Goal: Information Seeking & Learning: Learn about a topic

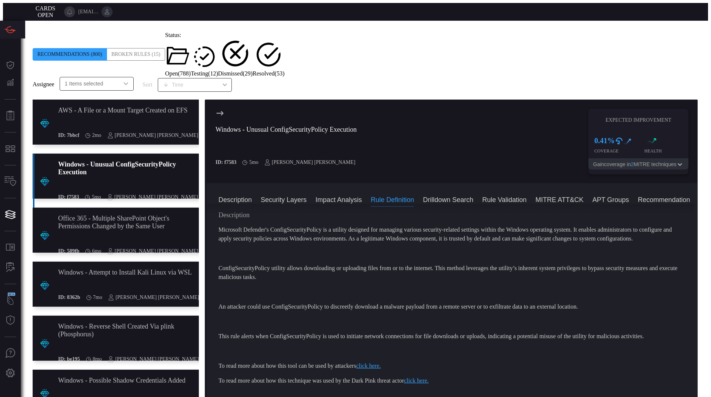
scroll to position [348, 0]
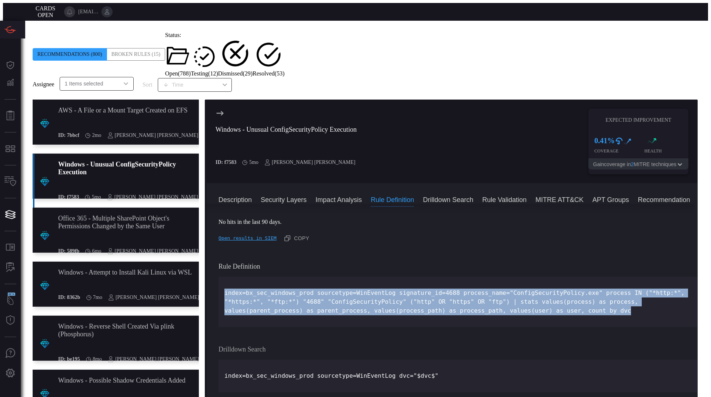
drag, startPoint x: 223, startPoint y: 216, endPoint x: 659, endPoint y: 235, distance: 436.6
click at [659, 289] on p "index=bx_sec_windows_prod sourcetype=WinEventLog signature_id=4688 process_name…" at bounding box center [457, 302] width 467 height 27
copy p "index=bx_sec_windows_prod sourcetype=WinEventLog signature_id=4688 process_name…"
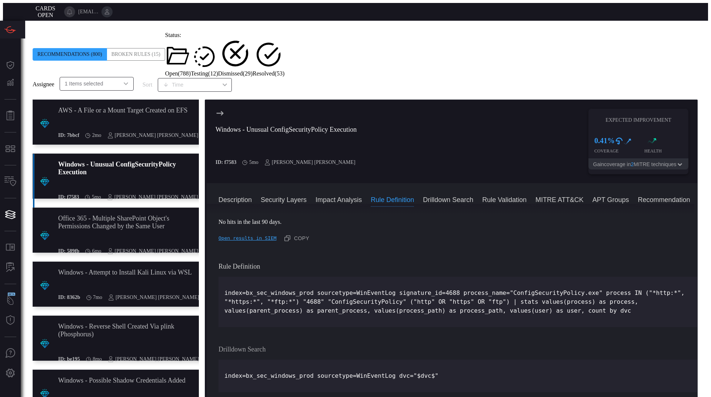
click at [398, 360] on div "index=bx_sec_windows_prod sourcetype=WinEventLog dvc="$dvc$"" at bounding box center [457, 376] width 479 height 33
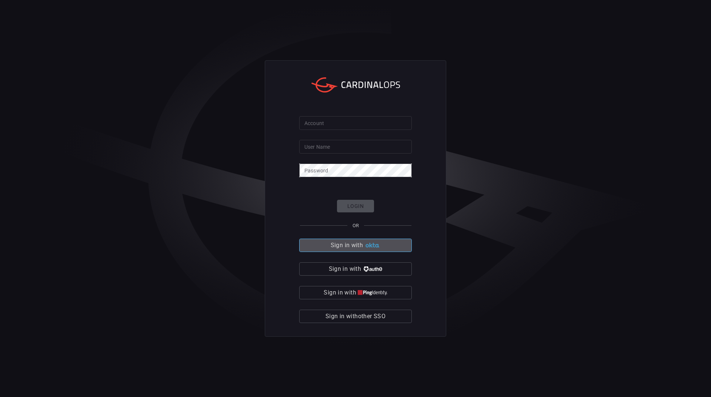
click at [382, 246] on button "Sign in with" at bounding box center [355, 245] width 113 height 13
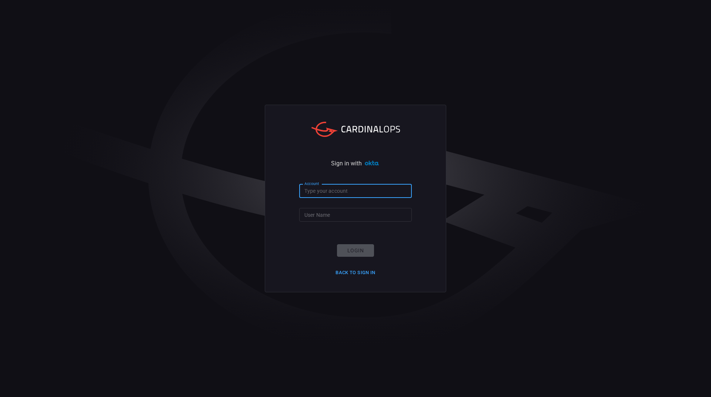
click at [332, 193] on input "Account" at bounding box center [355, 191] width 113 height 14
type input "blackstone-es"
click at [346, 209] on input "User Name" at bounding box center [355, 215] width 113 height 14
type input "Maheshmk.kumar@backstone.com"
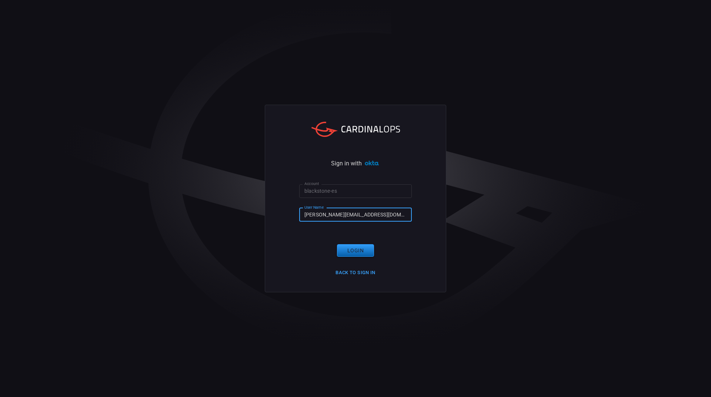
click at [366, 250] on button "Login" at bounding box center [355, 250] width 37 height 13
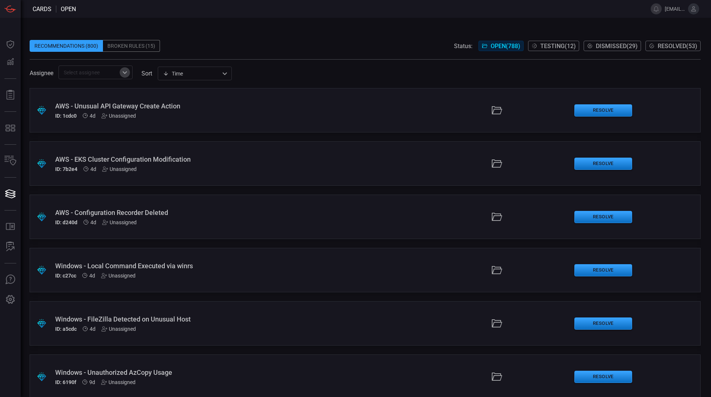
click at [130, 73] on button "Open" at bounding box center [125, 72] width 10 height 10
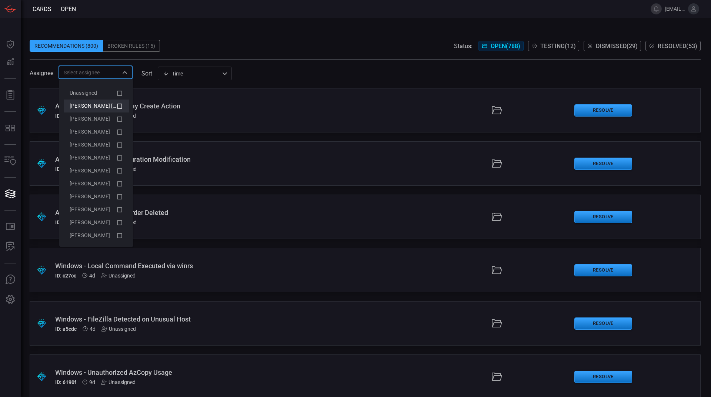
click at [107, 110] on div "Mahes MK Kumar (Myself)" at bounding box center [93, 106] width 47 height 8
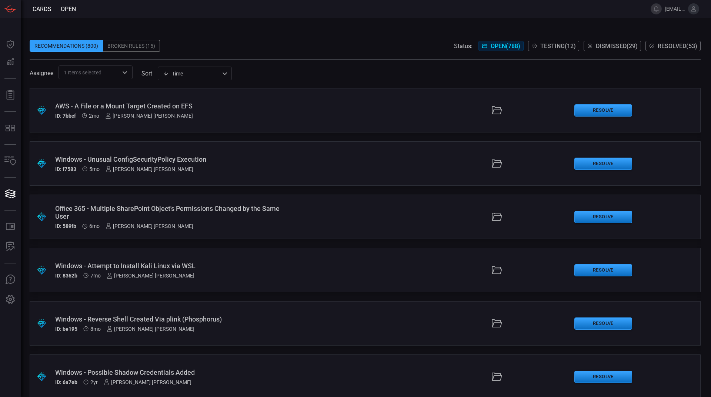
click at [297, 111] on div ".suggested_cards_icon{fill:url(#suggested_cards_icon);} AWS - A File or a Mount…" at bounding box center [365, 110] width 671 height 44
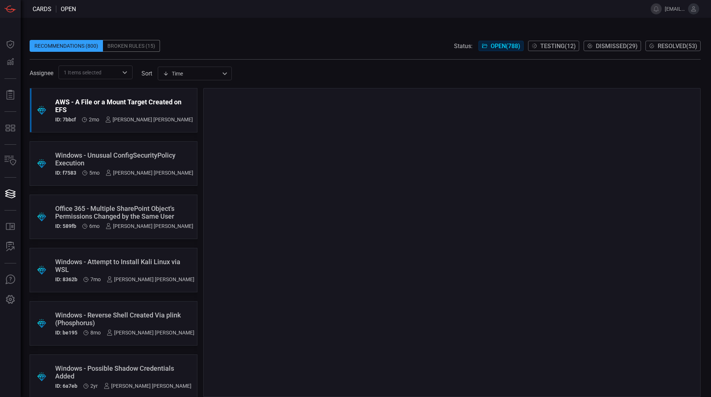
click at [138, 169] on div "Windows - Unusual ConfigSecurityPolicy Execution ID: f7583 5mo Mahes MK Kumar" at bounding box center [124, 163] width 138 height 24
